Goal: Information Seeking & Learning: Learn about a topic

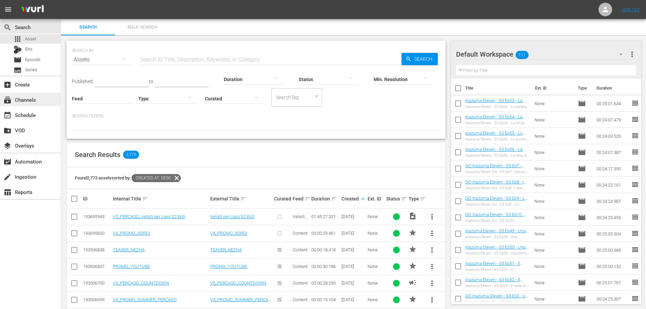
click at [33, 100] on div "subscriptions Channels" at bounding box center [19, 99] width 38 height 6
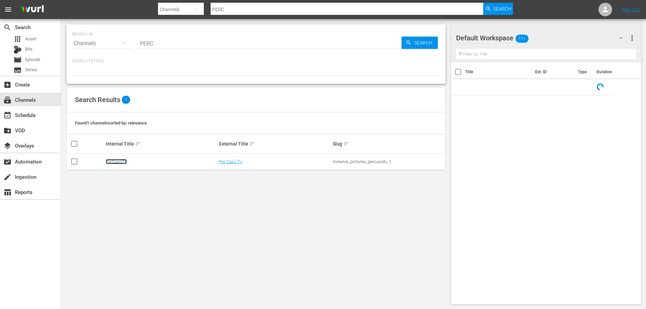
click at [117, 162] on link "PerCasoTv" at bounding box center [116, 161] width 21 height 5
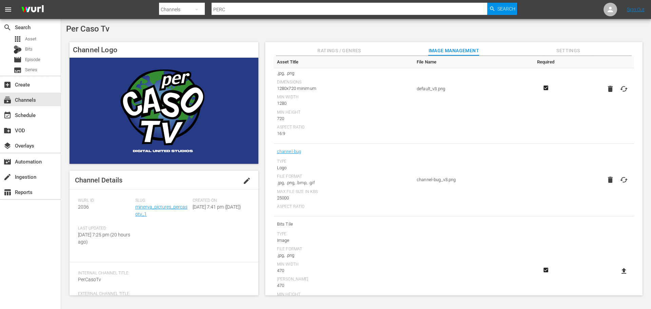
scroll to position [102, 0]
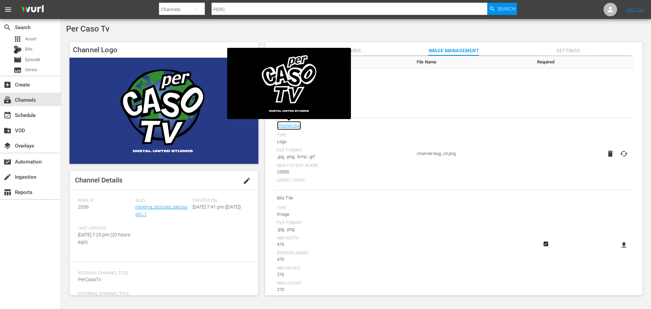
click at [294, 126] on link "channel-bug" at bounding box center [289, 125] width 24 height 9
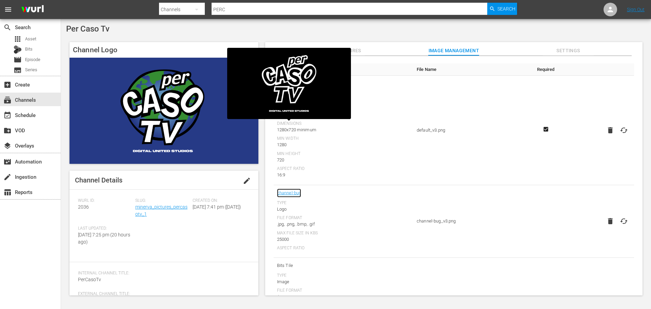
scroll to position [34, 0]
click at [623, 223] on icon at bounding box center [624, 221] width 8 height 8
click at [618, 227] on input "file" at bounding box center [618, 227] width 0 height 0
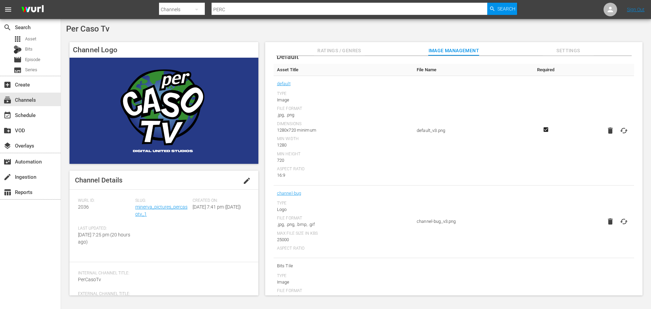
click at [626, 222] on icon at bounding box center [624, 221] width 7 height 5
click at [618, 227] on input "file" at bounding box center [618, 227] width 0 height 0
type input "C:\fakepath\PER_CASO_DUS LOGO.png"
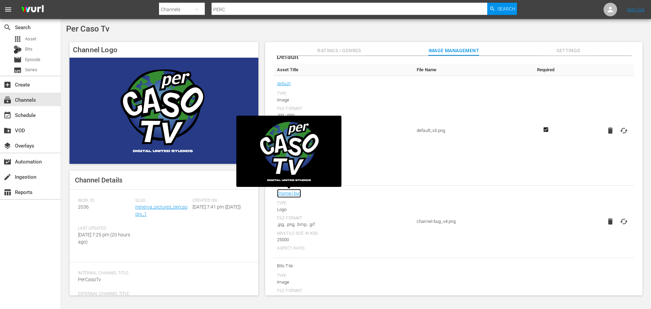
click at [295, 193] on link "channel-bug" at bounding box center [289, 193] width 24 height 9
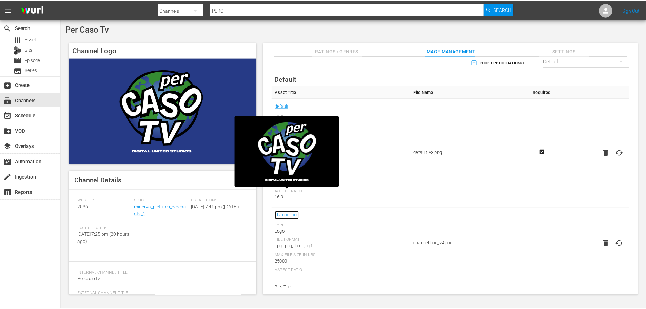
scroll to position [0, 0]
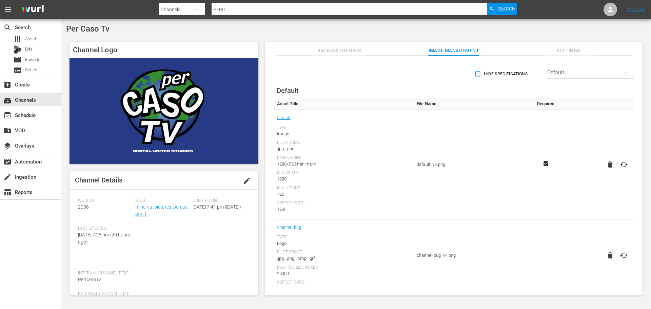
click at [210, 33] on div "Per Caso Tv" at bounding box center [356, 29] width 580 height 10
click at [36, 41] on div "apps Asset" at bounding box center [30, 39] width 61 height 10
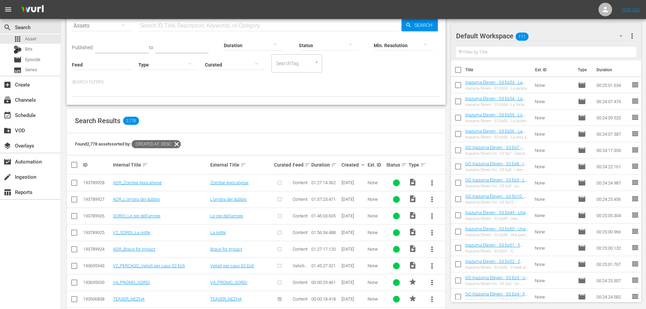
scroll to position [68, 0]
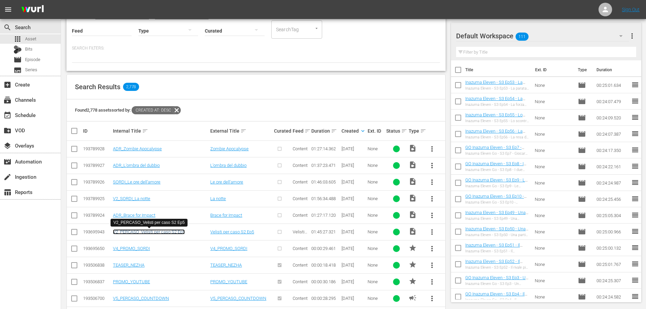
click at [163, 230] on link "V2_PERCASO_Velisti per caso S2 Ep5" at bounding box center [149, 231] width 72 height 5
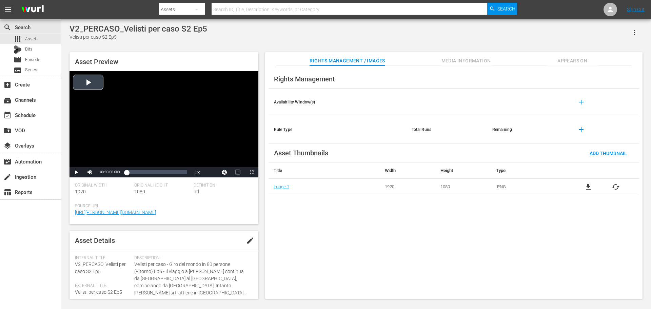
click at [168, 97] on div "Video Player" at bounding box center [164, 119] width 189 height 96
click at [147, 137] on div "Video Player" at bounding box center [164, 119] width 189 height 96
click at [36, 37] on span "Asset" at bounding box center [30, 39] width 11 height 7
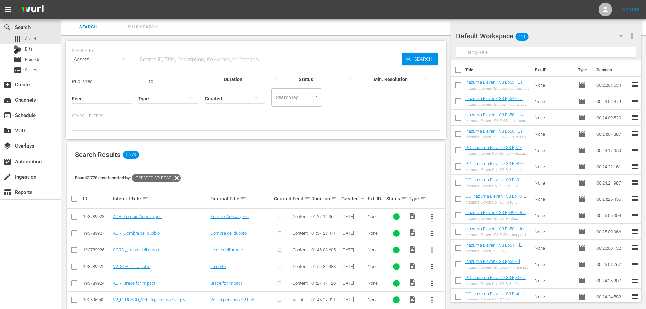
scroll to position [102, 0]
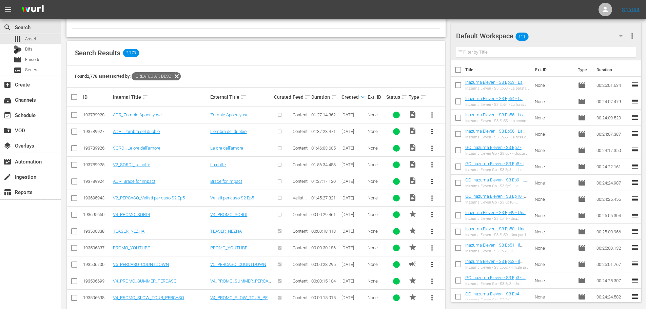
click at [454, 72] on input "checkbox" at bounding box center [458, 71] width 14 height 14
checkbox input "true"
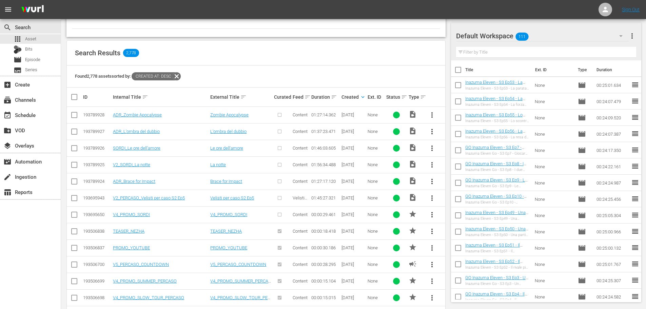
checkbox input "true"
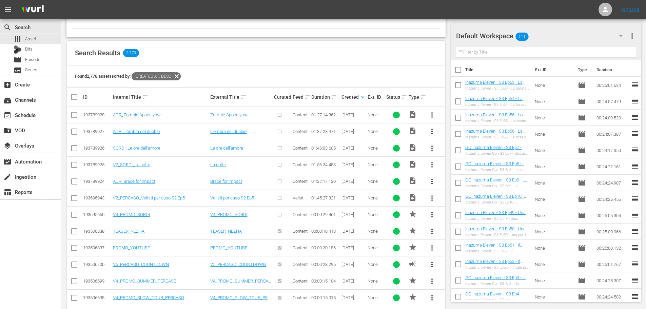
checkbox input "true"
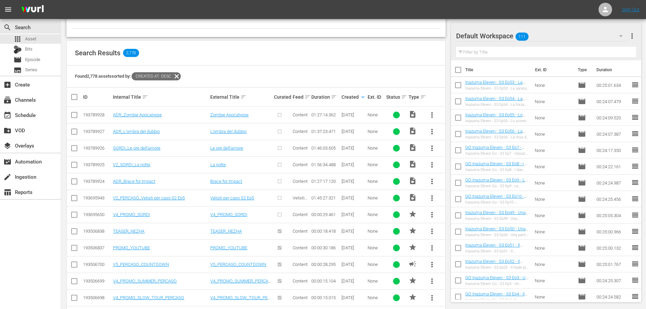
checkbox input "true"
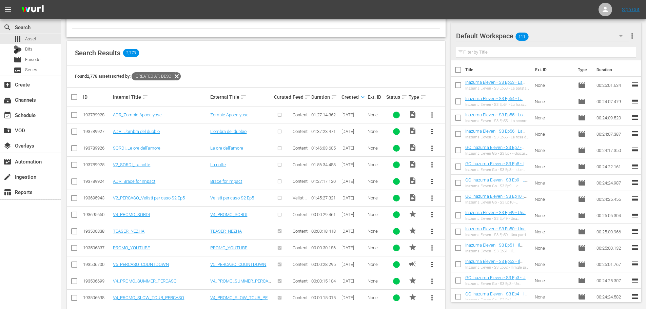
checkbox input "true"
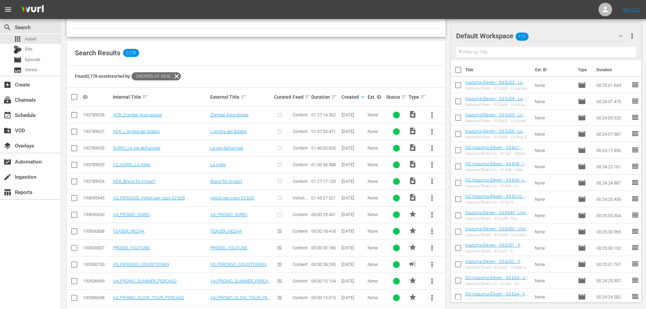
checkbox input "true"
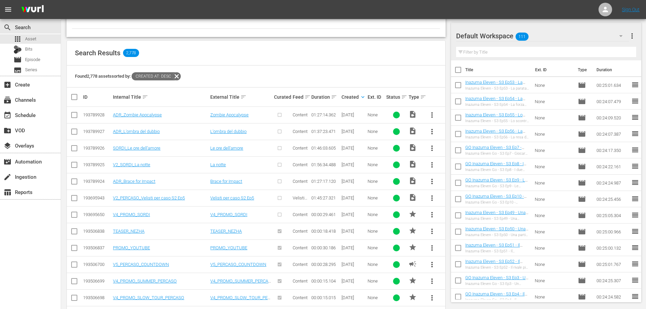
checkbox input "true"
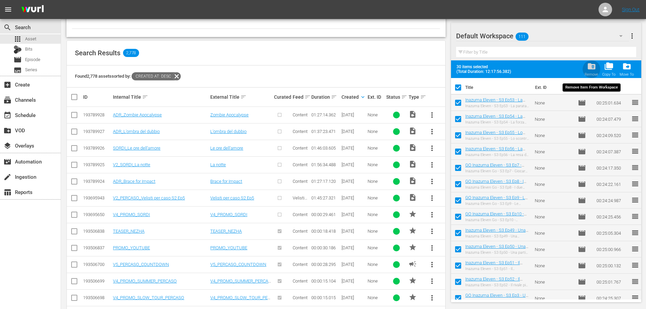
click at [584, 71] on button "folder_delete Remove" at bounding box center [592, 69] width 18 height 19
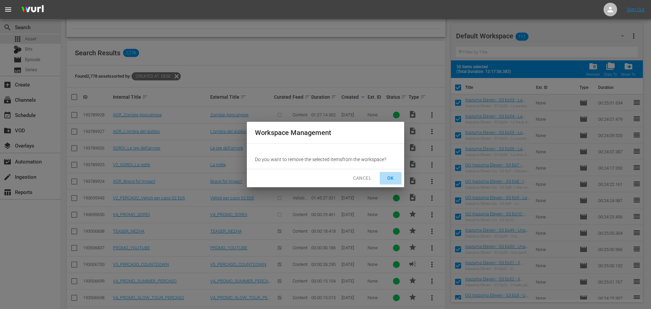
click at [393, 179] on span "OK" at bounding box center [390, 178] width 11 height 8
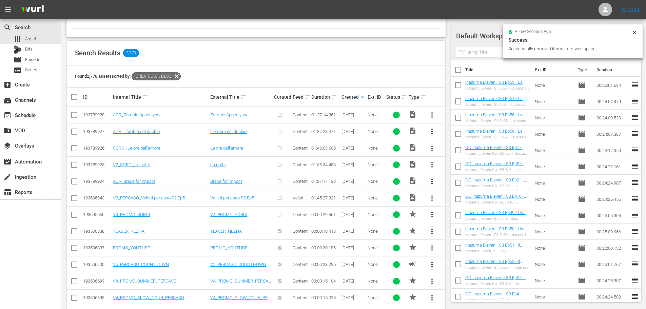
checkbox input "false"
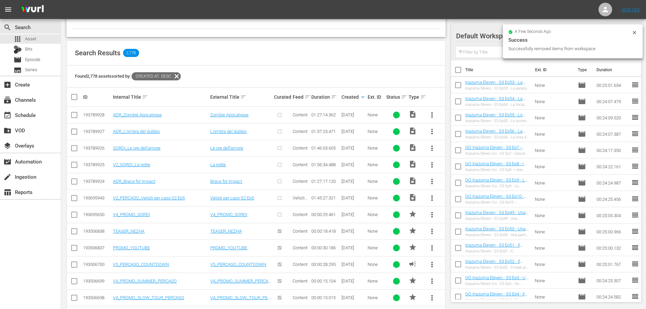
checkbox input "false"
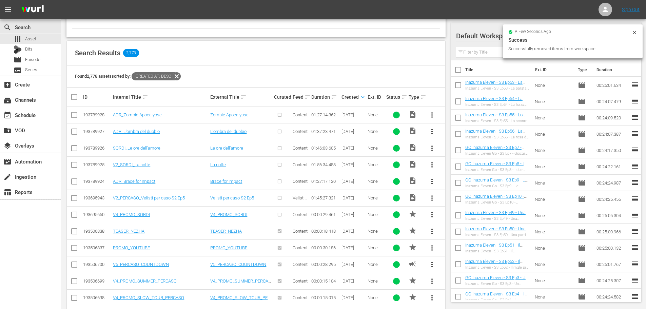
checkbox input "false"
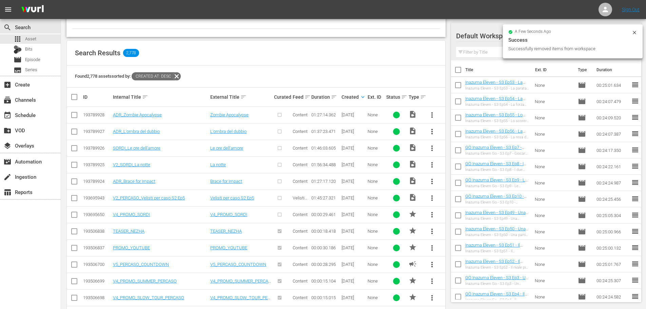
checkbox input "false"
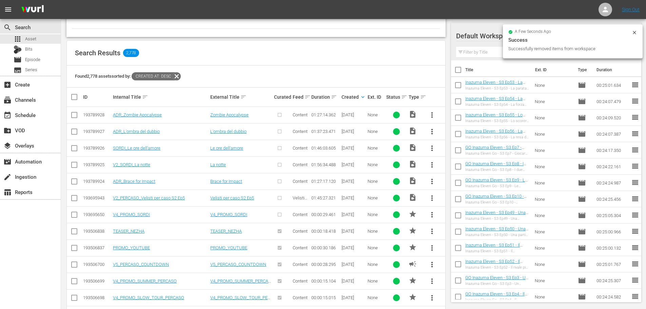
checkbox input "false"
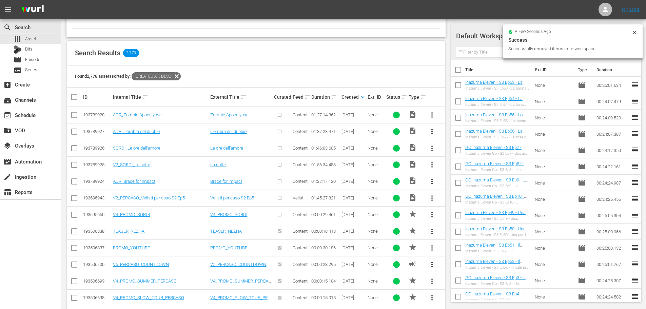
checkbox input "false"
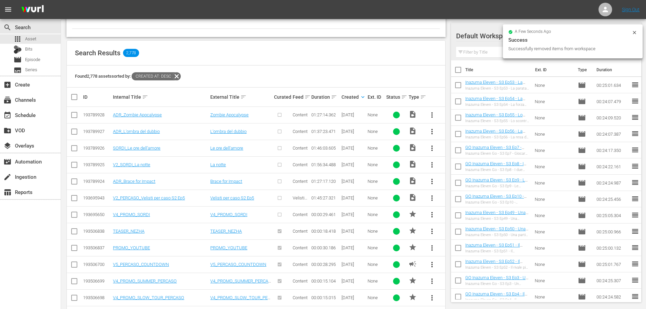
checkbox input "false"
click at [461, 72] on input "checkbox" at bounding box center [458, 71] width 14 height 14
checkbox input "true"
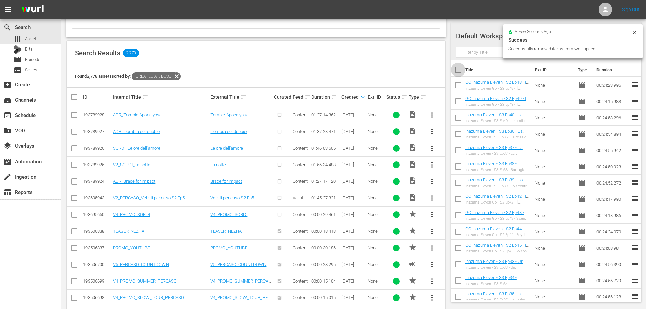
checkbox input "true"
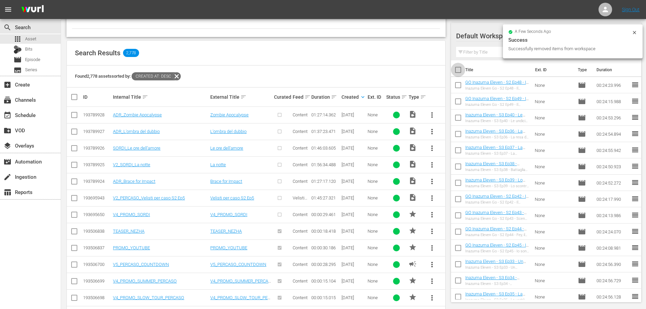
checkbox input "true"
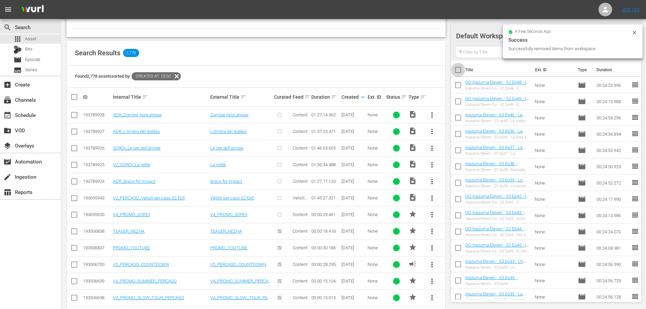
checkbox input "true"
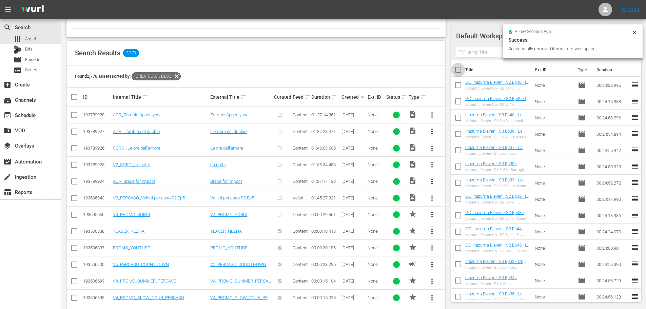
checkbox input "true"
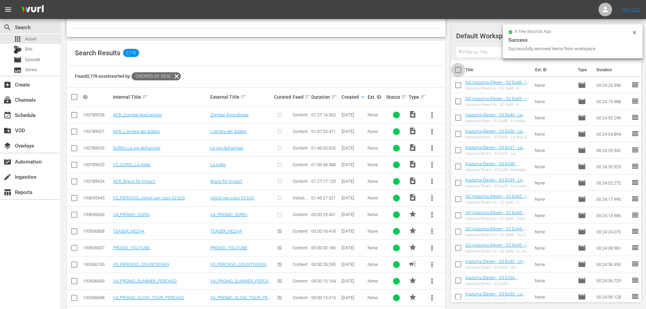
checkbox input "true"
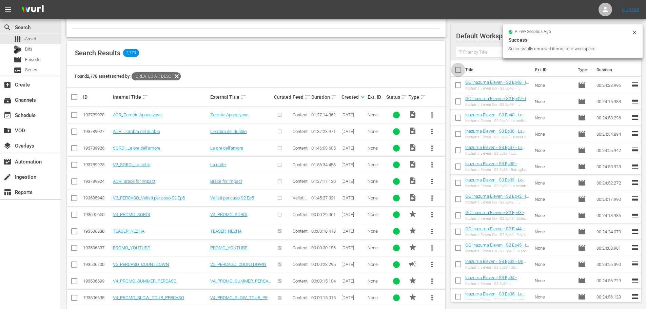
checkbox input "true"
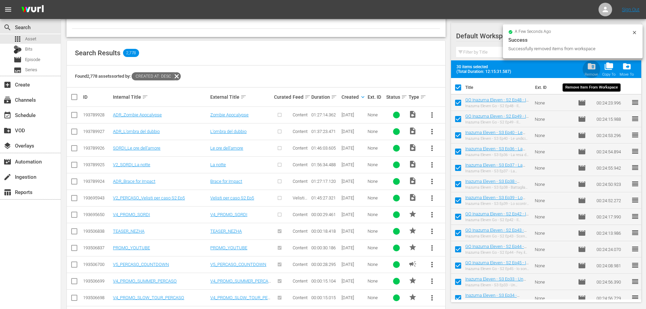
click at [598, 69] on div "folder_delete Remove" at bounding box center [592, 69] width 14 height 15
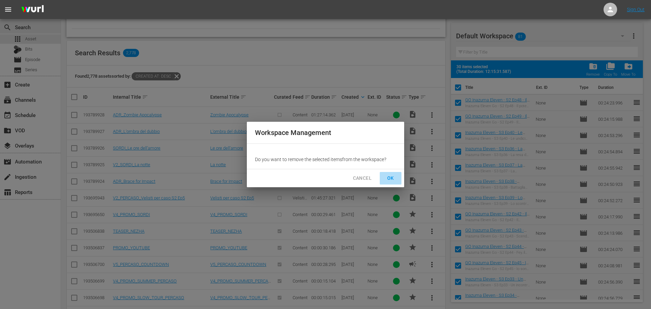
click at [396, 180] on button "OK" at bounding box center [391, 178] width 22 height 13
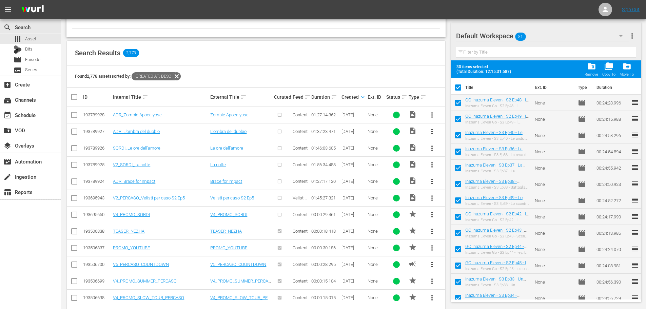
checkbox input "false"
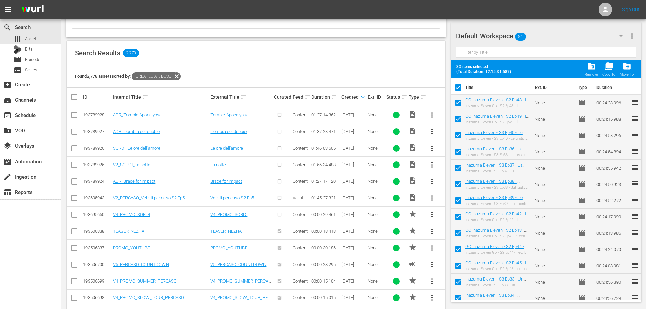
checkbox input "false"
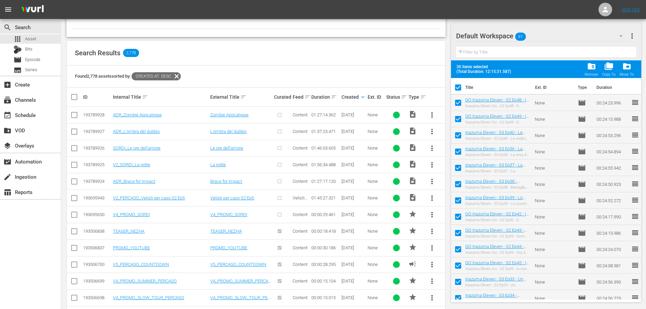
checkbox input "false"
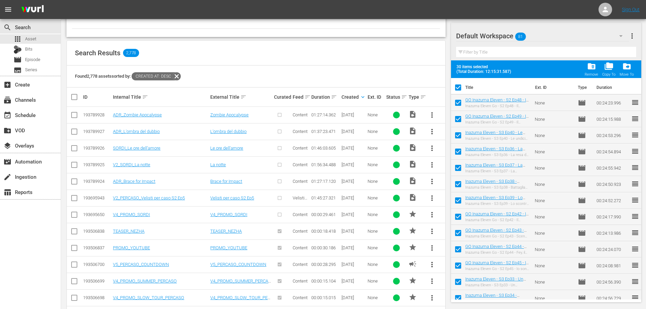
checkbox input "false"
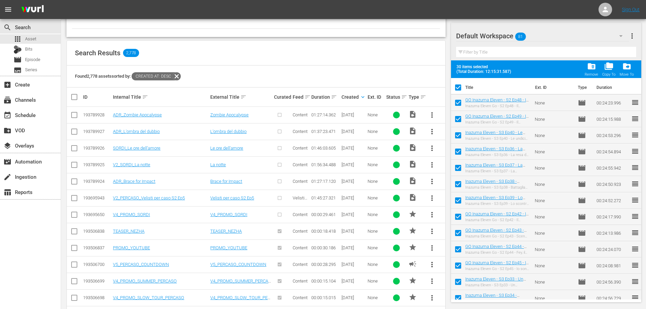
checkbox input "false"
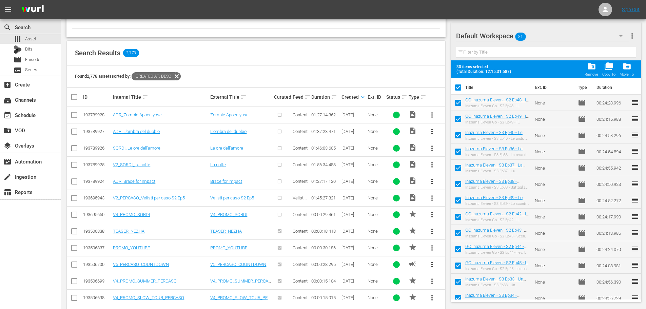
checkbox input "false"
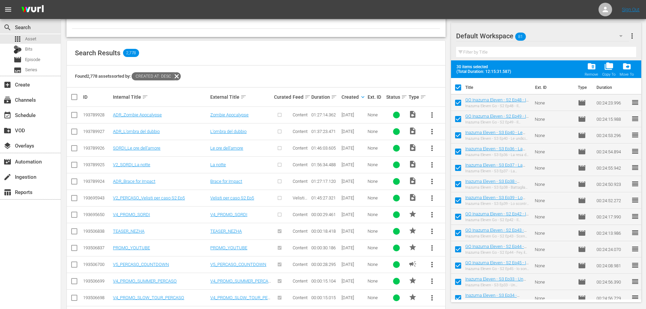
checkbox input "false"
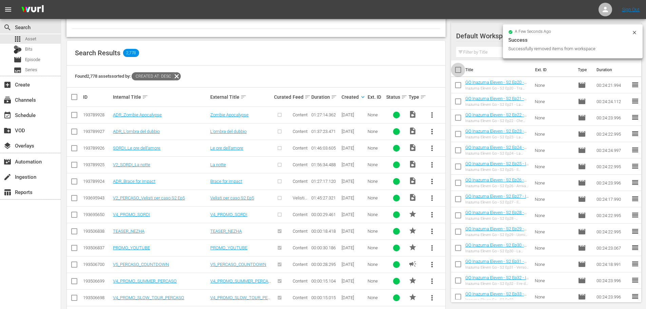
click at [459, 72] on input "checkbox" at bounding box center [458, 71] width 14 height 14
checkbox input "true"
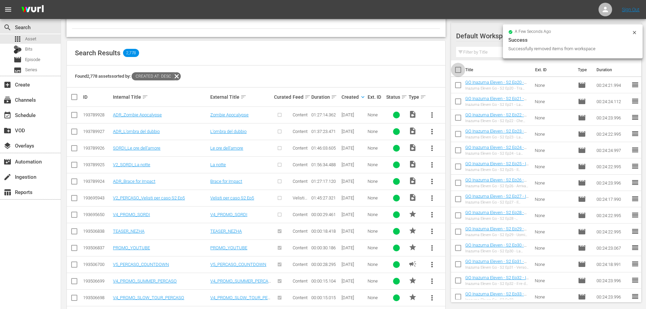
checkbox input "true"
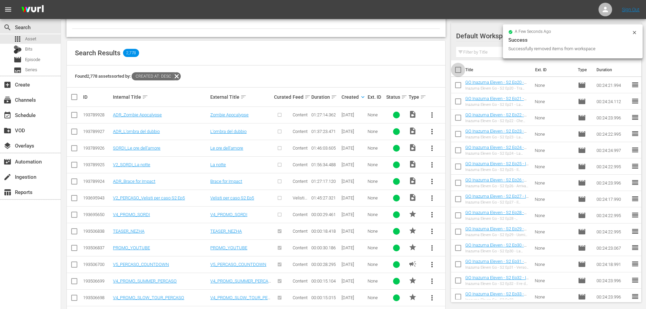
checkbox input "true"
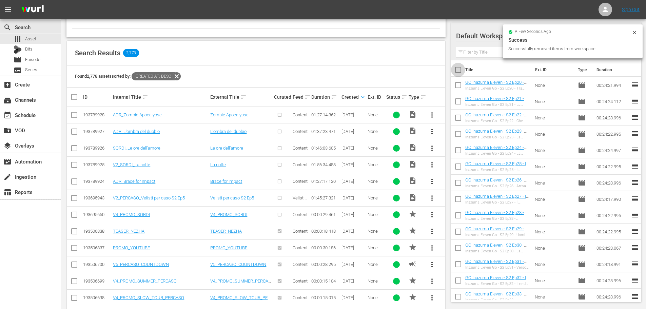
checkbox input "true"
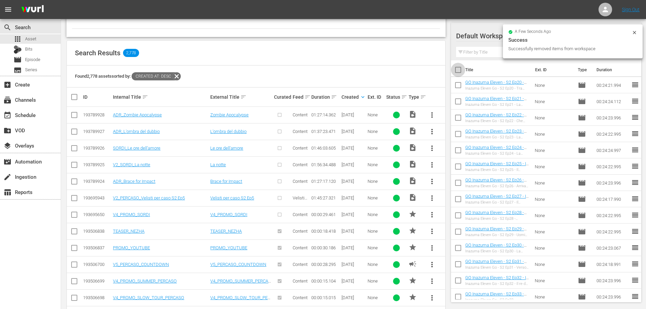
checkbox input "true"
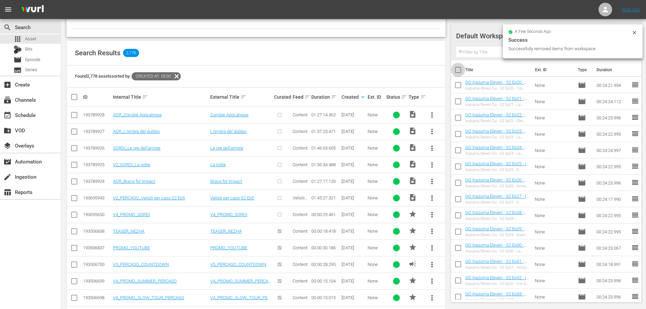
checkbox input "true"
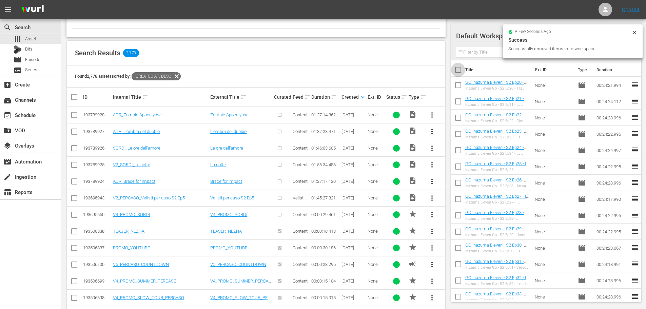
checkbox input "true"
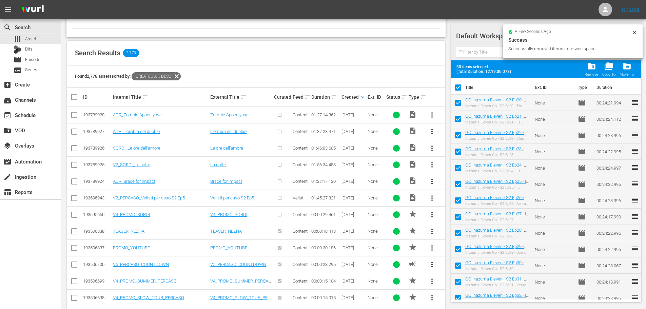
click at [595, 70] on span "folder_delete" at bounding box center [591, 66] width 9 height 9
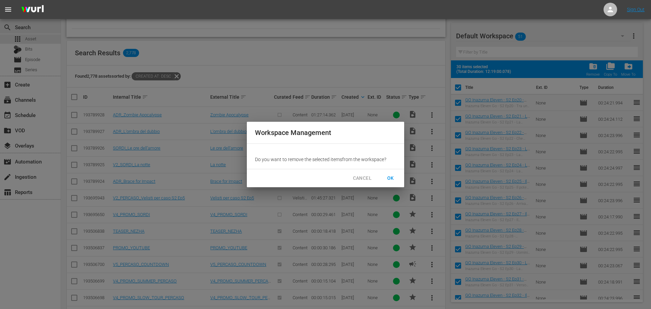
click at [394, 177] on span "OK" at bounding box center [390, 178] width 11 height 8
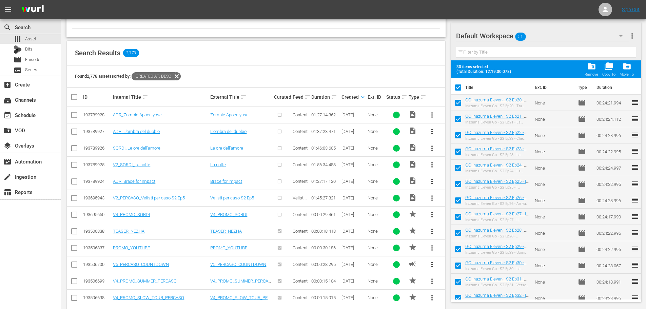
checkbox input "false"
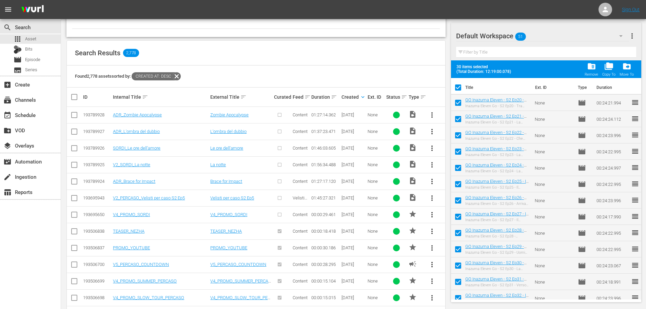
checkbox input "false"
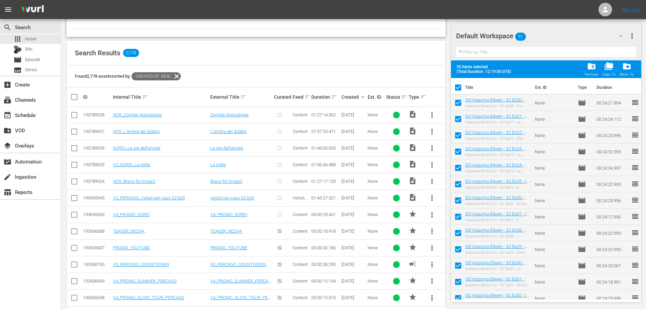
checkbox input "false"
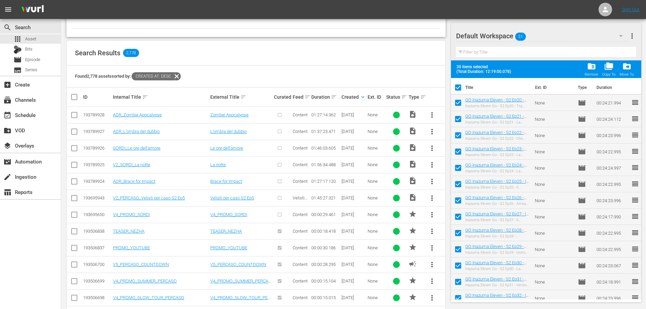
checkbox input "false"
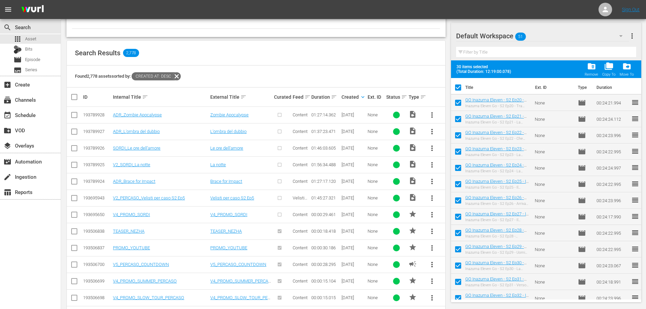
checkbox input "false"
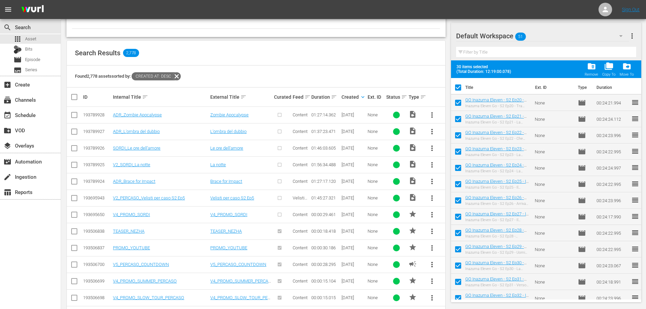
checkbox input "false"
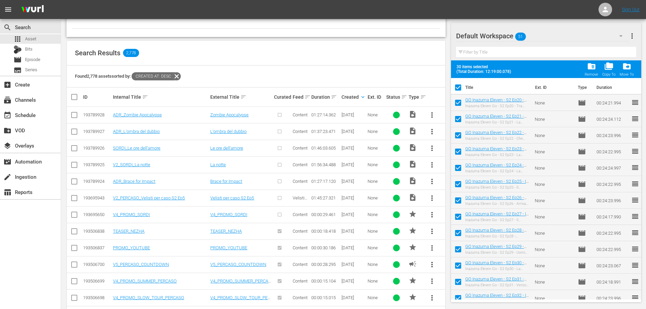
checkbox input "false"
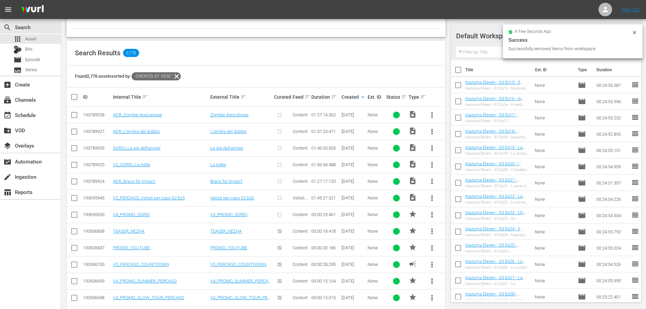
click at [459, 70] on input "checkbox" at bounding box center [458, 71] width 14 height 14
checkbox input "true"
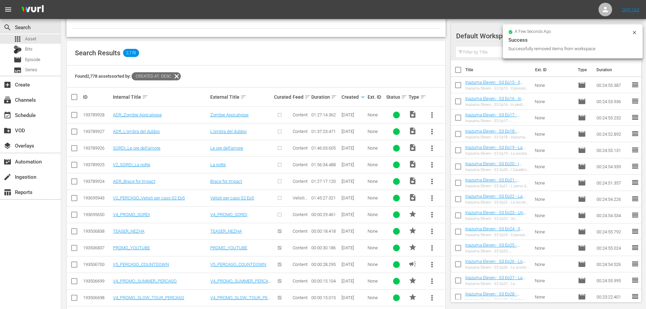
checkbox input "true"
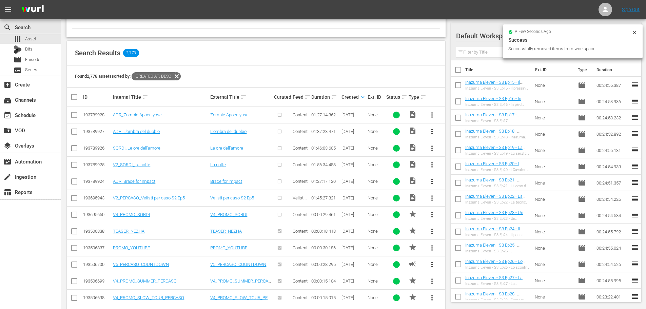
checkbox input "true"
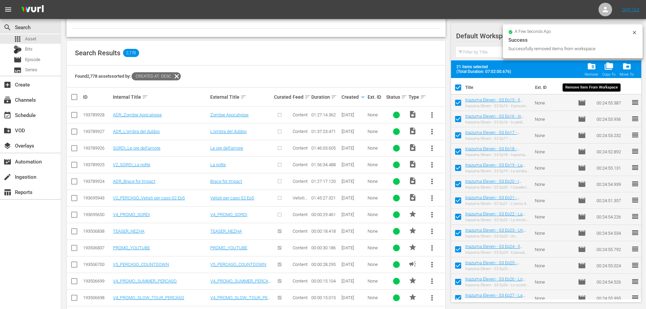
click at [595, 68] on span "folder_delete" at bounding box center [591, 66] width 9 height 9
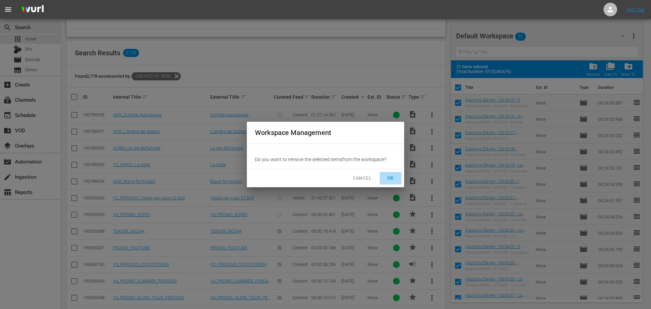
click at [388, 178] on span "OK" at bounding box center [390, 178] width 11 height 8
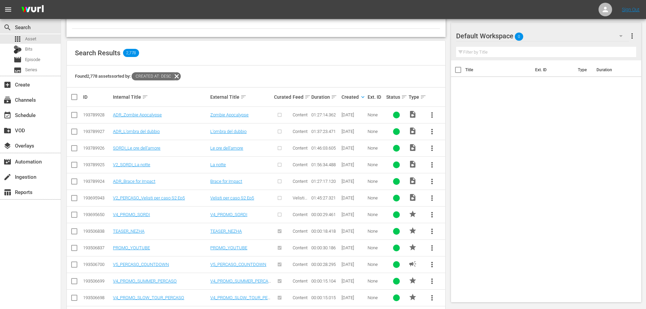
scroll to position [0, 0]
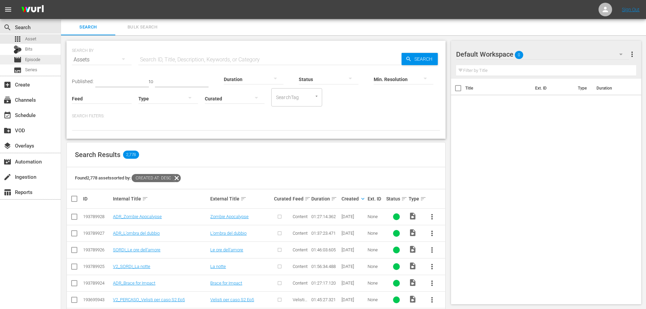
click at [42, 61] on div "movie Episode" at bounding box center [30, 60] width 61 height 10
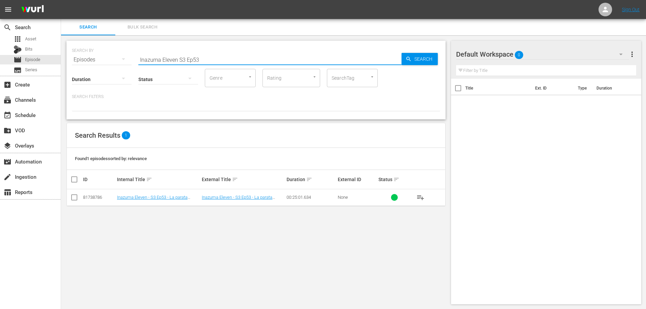
drag, startPoint x: 216, startPoint y: 60, endPoint x: 127, endPoint y: 65, distance: 88.7
click at [127, 65] on div "SEARCH BY Search By Episodes Search ID, Title, Description, Keywords, or Catego…" at bounding box center [256, 80] width 379 height 79
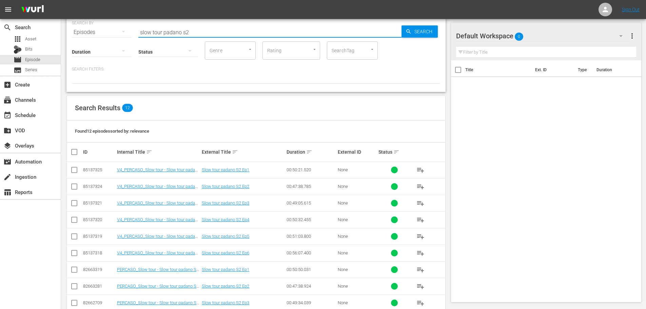
scroll to position [92, 0]
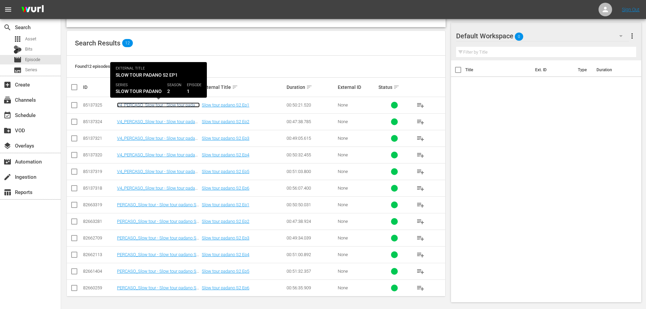
click at [177, 106] on link "V4_PERCASO_Slow tour - Slow tour padano S2 Ep1" at bounding box center [158, 107] width 83 height 10
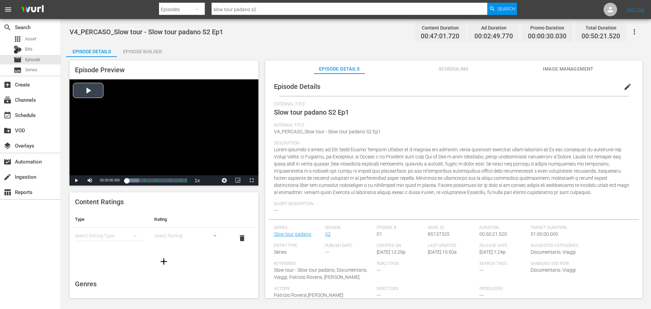
click at [139, 136] on div "Video Player" at bounding box center [164, 127] width 189 height 96
click at [202, 119] on div "Video Player" at bounding box center [164, 127] width 189 height 96
click at [41, 62] on div "movie Episode" at bounding box center [30, 60] width 61 height 10
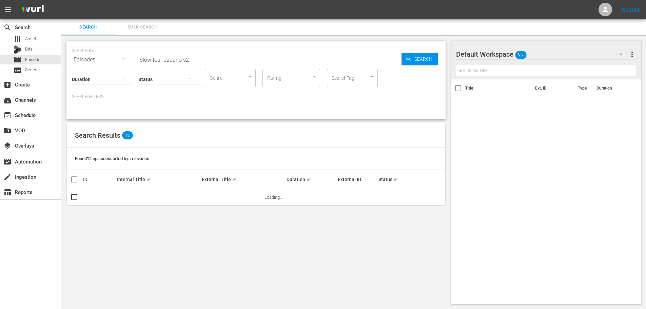
click at [189, 57] on input "slow tour padano s2" at bounding box center [269, 60] width 263 height 16
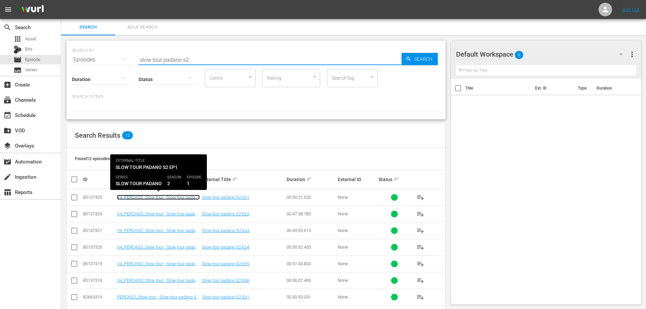
click at [154, 197] on link "V4_PERCASO_Slow tour - Slow tour padano S2 Ep1" at bounding box center [158, 200] width 83 height 10
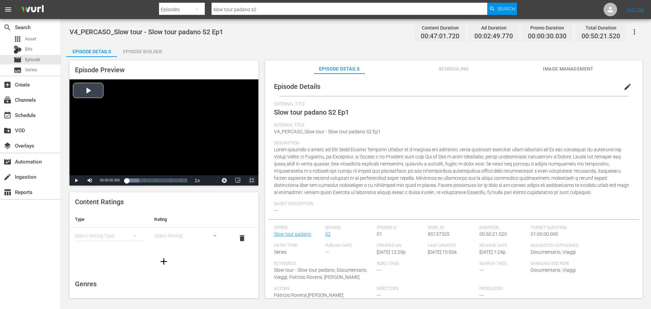
click at [252, 181] on span "Video Player" at bounding box center [252, 181] width 0 height 0
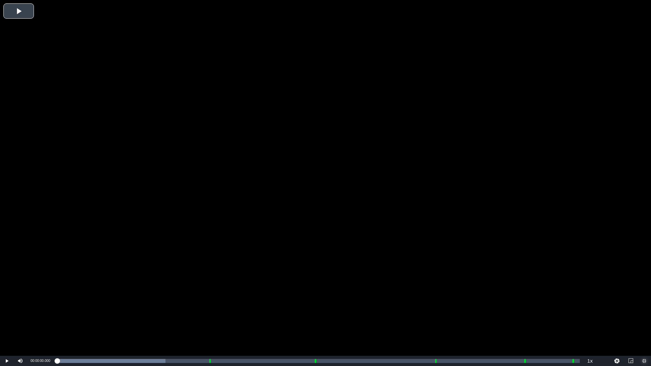
click at [645, 309] on span "Video Player" at bounding box center [645, 361] width 0 height 0
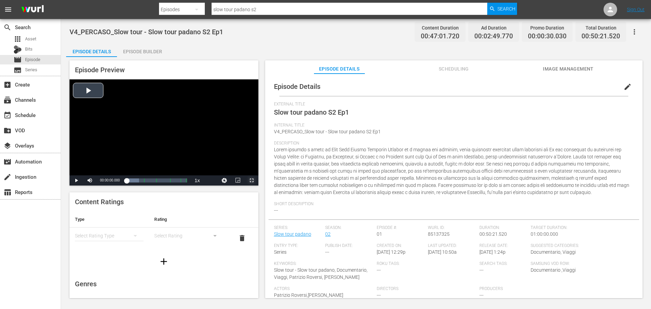
click at [252, 181] on span "Video Player" at bounding box center [252, 181] width 0 height 0
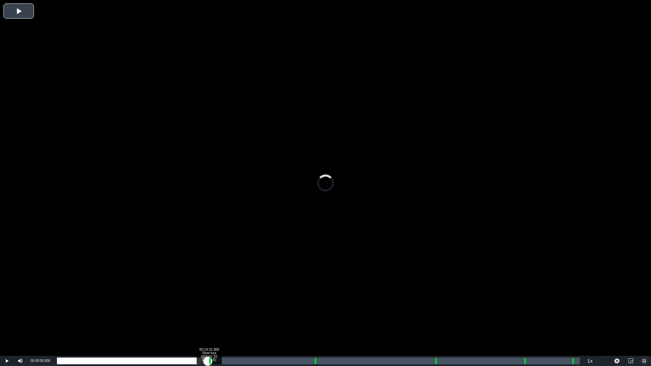
click at [208, 309] on div "Loaded : 0.00% 00:14:31.969 Slow tour padano S2 Ep1 (1/5) 00:00:00.000 [GEOGRAP…" at bounding box center [318, 361] width 523 height 7
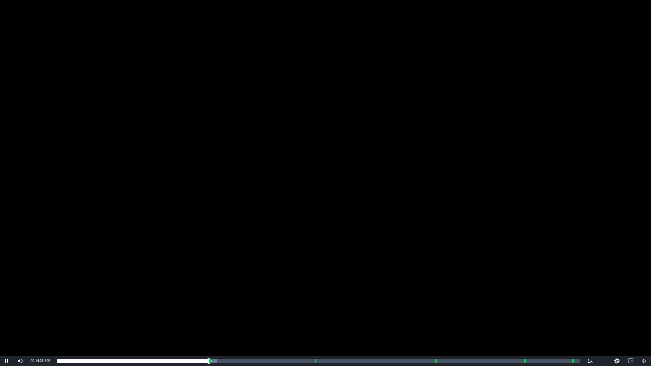
click at [375, 263] on div "Video Player" at bounding box center [325, 178] width 651 height 356
click at [645, 309] on span "Video Player" at bounding box center [645, 361] width 0 height 0
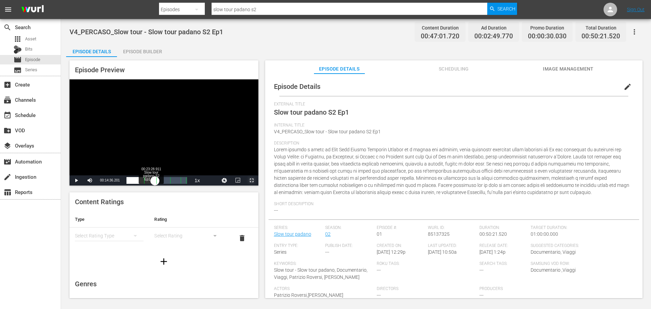
click at [155, 181] on div "Loaded : 32.35% 00:23:28.911 Slow tour padano S2 Ep1 (2/5) 00:14:07.906 [GEOGRA…" at bounding box center [157, 180] width 60 height 7
click at [252, 181] on span "Video Player" at bounding box center [252, 181] width 0 height 0
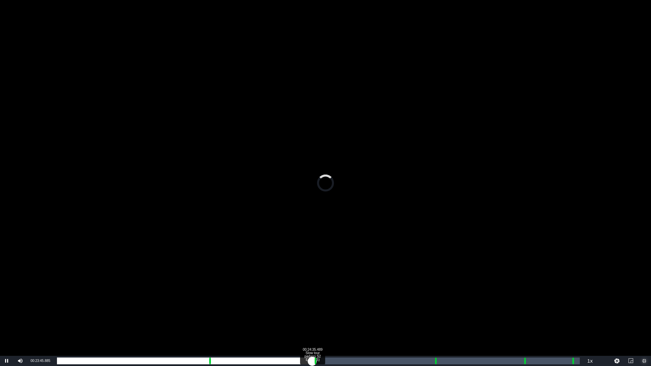
click at [312, 309] on div "Loaded : 0.00% 00:24:35.489 Slow tour padano S2 Ep1 (2/5) 00:22:49.295 Cue Poin…" at bounding box center [318, 361] width 523 height 7
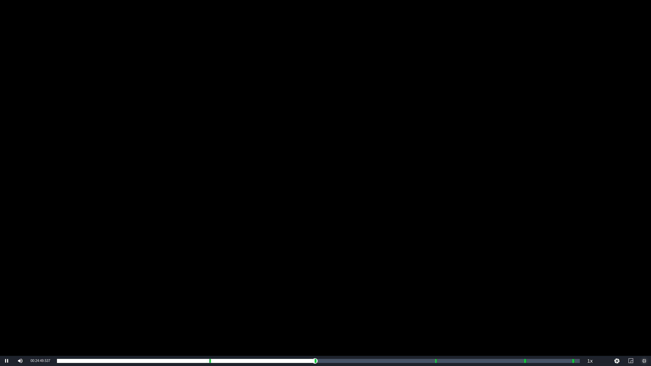
click at [645, 309] on span "Video Player" at bounding box center [645, 361] width 0 height 0
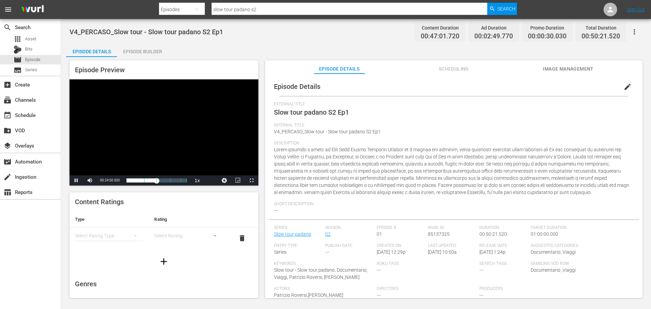
click at [217, 160] on div "Video Player" at bounding box center [164, 127] width 189 height 96
click at [252, 181] on span "Video Player" at bounding box center [252, 181] width 0 height 0
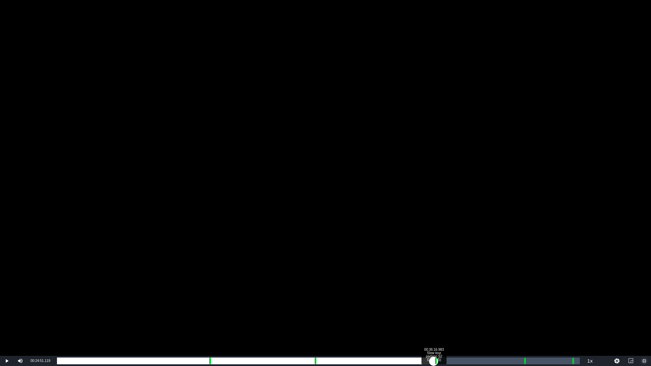
click at [434, 309] on div "Loaded : 20.73% 00:36:16.983 Slow tour padano S2 Ep1 (3/5) 00:00:02.309 Cue Poi…" at bounding box center [318, 361] width 523 height 7
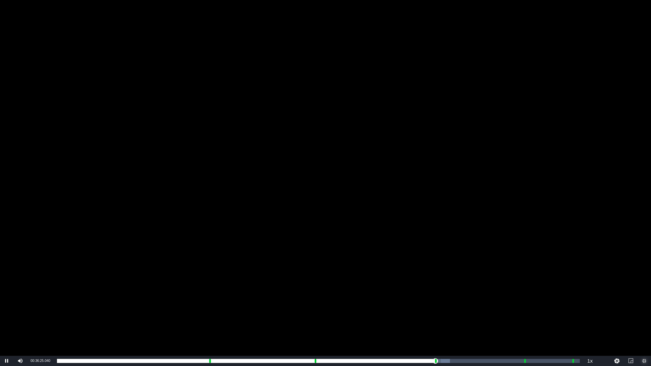
click at [645, 309] on span "Video Player" at bounding box center [645, 361] width 0 height 0
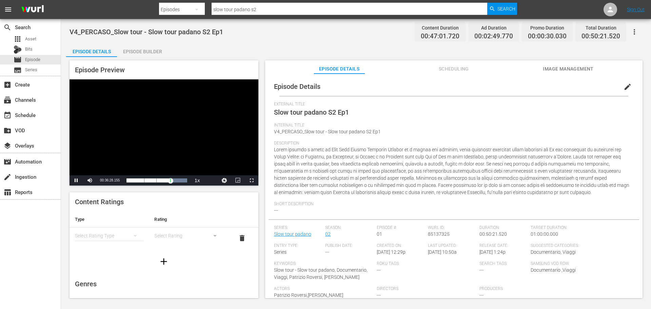
click at [212, 151] on div "Video Player" at bounding box center [164, 127] width 189 height 96
click at [252, 181] on span "Video Player" at bounding box center [252, 181] width 0 height 0
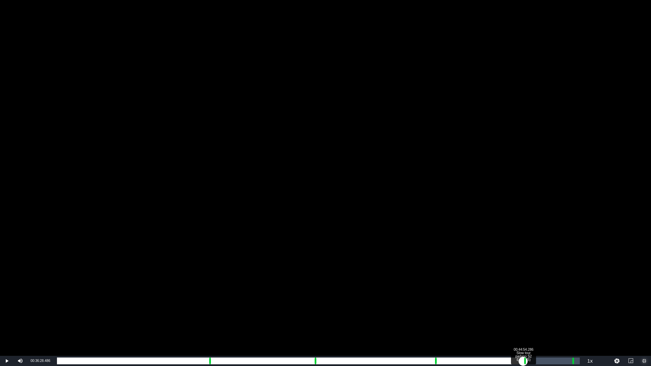
click at [524, 309] on div "Loaded : 20.73% 00:44:54.286 Slow tour padano S2 Ep1 (4/5) 00:00:03.446 [GEOGRA…" at bounding box center [318, 361] width 523 height 7
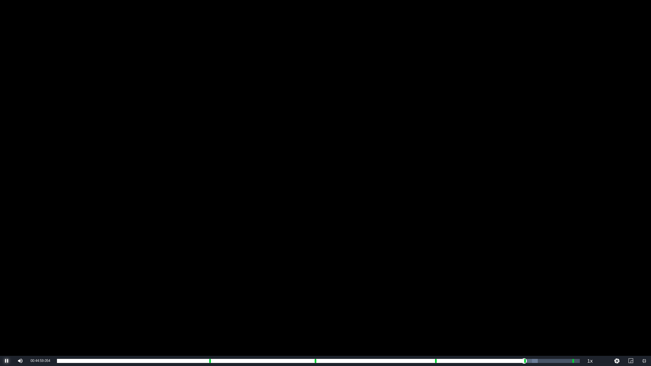
click at [7, 309] on span "Video Player" at bounding box center [7, 361] width 0 height 0
click at [645, 309] on span "Video Player" at bounding box center [645, 361] width 0 height 0
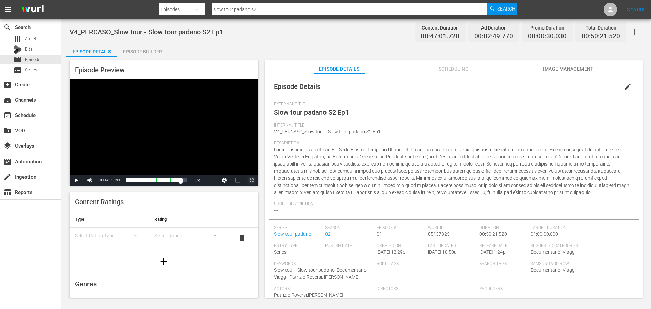
click at [252, 181] on span "Video Player" at bounding box center [252, 181] width 0 height 0
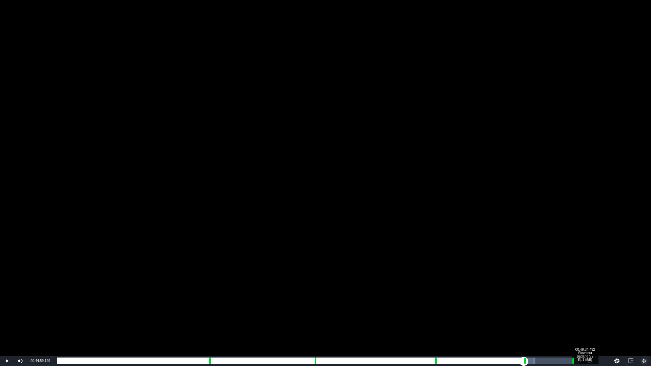
click at [572, 309] on div "Loaded : 91.52% 00:49:34.492 Slow tour padano S2 Ep1 (5/5) 00:42:51.004 Cue Poi…" at bounding box center [318, 361] width 523 height 7
click at [570, 309] on div "00:47:01.392" at bounding box center [314, 361] width 515 height 7
click at [579, 309] on div "Loaded : 42.37% 00:50:13.682 V4_PROMO_SLOW_TOUR_PERCASO 00:00:03.392 Cue Point …" at bounding box center [318, 361] width 523 height 7
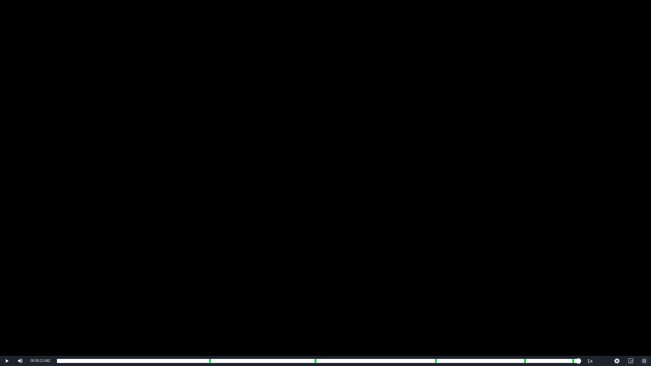
click at [645, 309] on span "Video Player" at bounding box center [645, 361] width 0 height 0
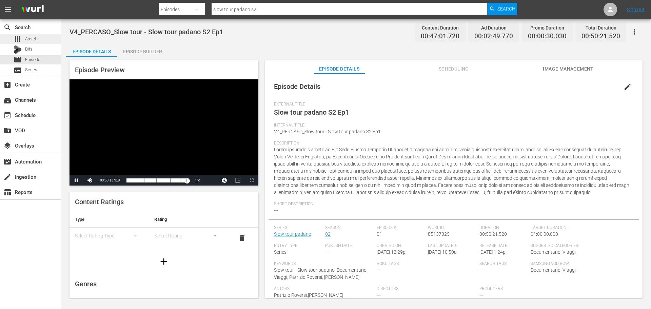
click at [36, 41] on span "Asset" at bounding box center [30, 39] width 11 height 7
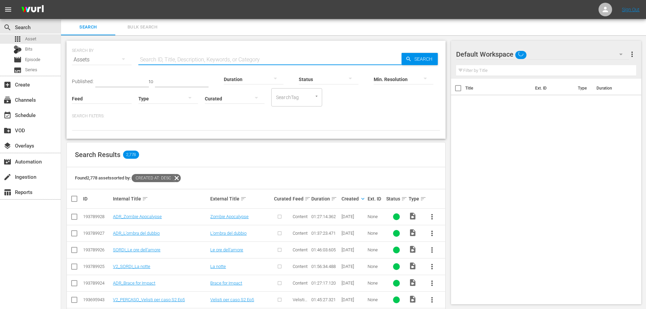
click at [173, 59] on input "text" at bounding box center [269, 60] width 263 height 16
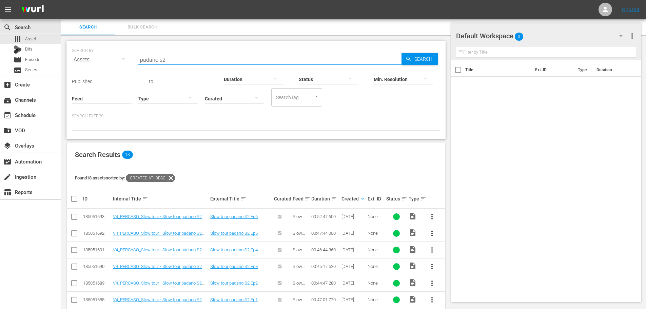
scroll to position [34, 0]
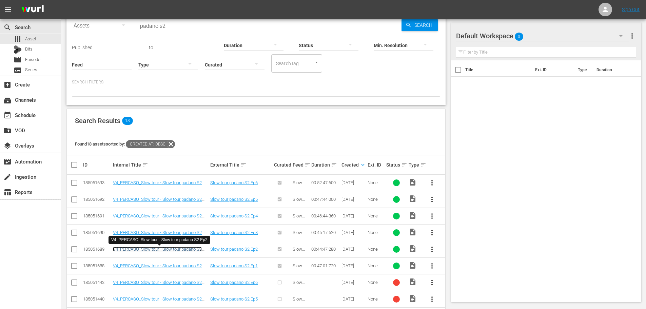
click at [188, 250] on link "V4_PERCASO_Slow tour - Slow tour padano S2 Ep2" at bounding box center [157, 252] width 89 height 10
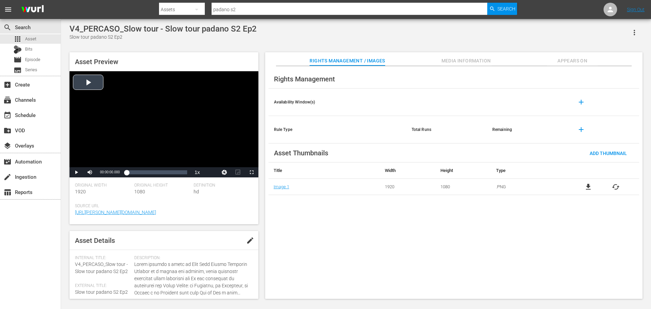
click at [175, 111] on div "Video Player" at bounding box center [164, 119] width 189 height 96
click at [252, 172] on span "Video Player" at bounding box center [252, 172] width 0 height 0
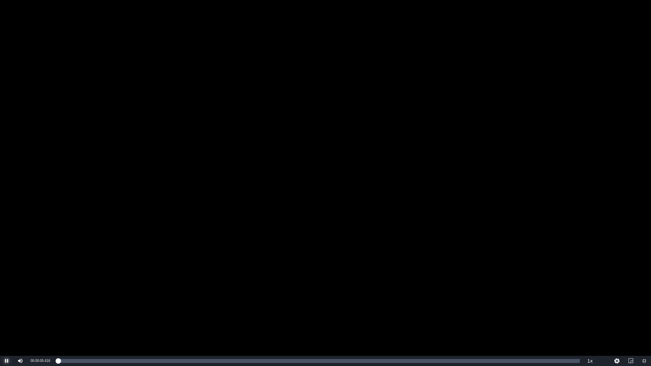
click at [7, 309] on span "Video Player" at bounding box center [7, 361] width 0 height 0
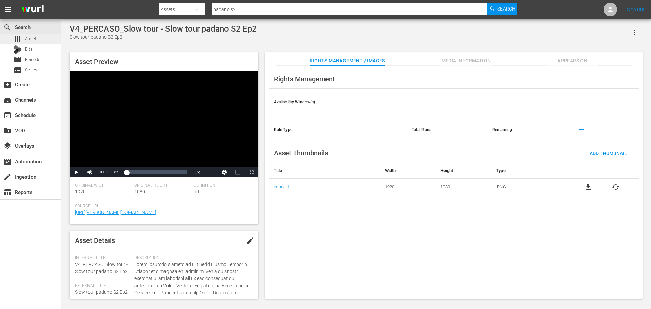
click at [34, 40] on span "Asset" at bounding box center [30, 39] width 11 height 7
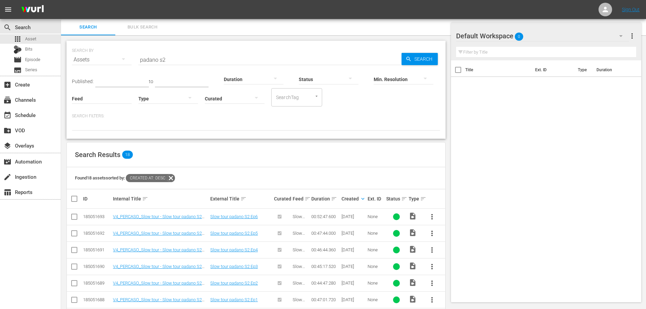
scroll to position [68, 0]
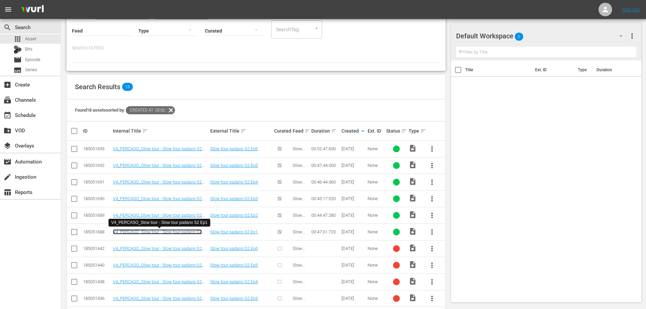
click at [192, 232] on link "V4_PERCASO_Slow tour - Slow tour padano S2 Ep1" at bounding box center [157, 234] width 89 height 10
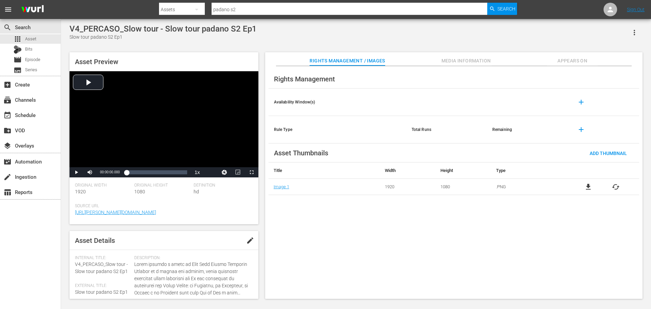
click at [474, 61] on span "Media Information" at bounding box center [466, 61] width 51 height 8
